Goal: Information Seeking & Learning: Learn about a topic

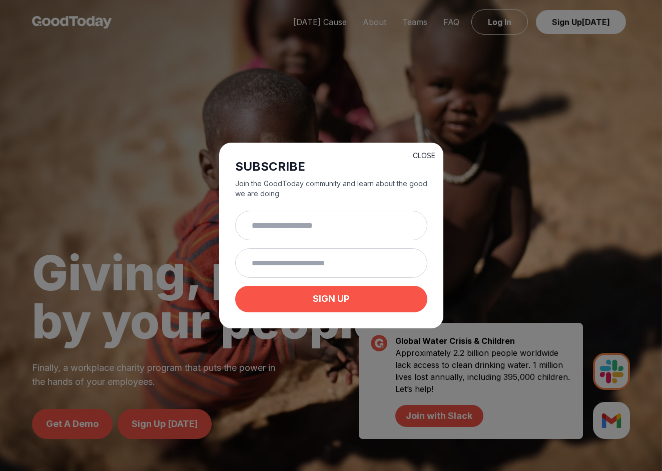
click at [429, 158] on button "CLOSE" at bounding box center [424, 156] width 23 height 10
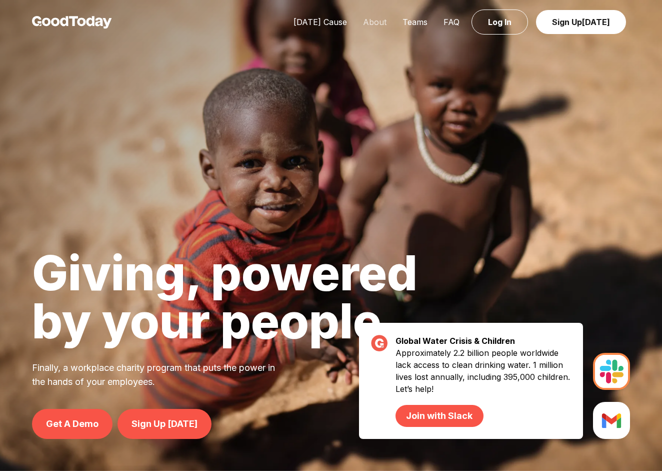
click at [388, 22] on link "About" at bounding box center [375, 22] width 40 height 10
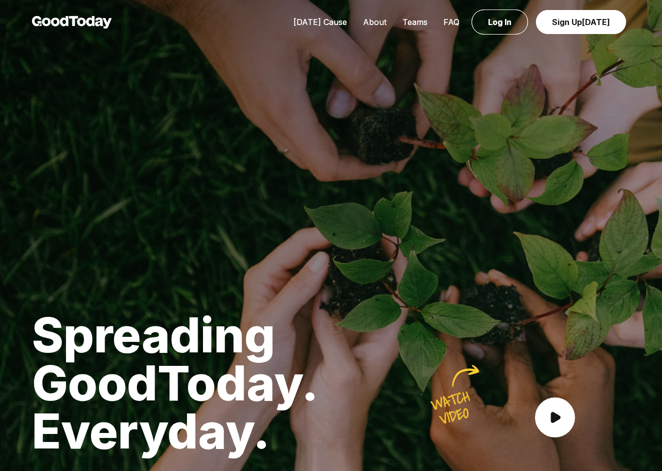
click at [370, 25] on link "About" at bounding box center [375, 22] width 40 height 10
click at [373, 19] on link "About" at bounding box center [375, 22] width 40 height 10
click at [377, 23] on link "About" at bounding box center [375, 22] width 40 height 10
click at [410, 21] on link "Teams" at bounding box center [415, 22] width 41 height 10
